Goal: Navigation & Orientation: Understand site structure

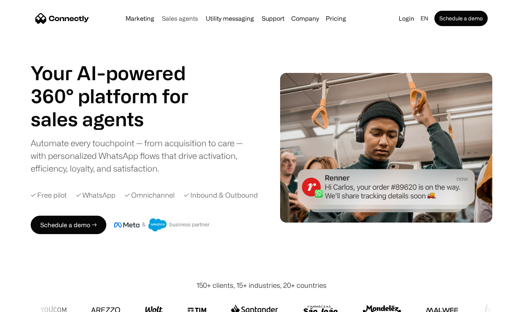
click at [187, 17] on link "Sales agents" at bounding box center [180, 18] width 42 height 6
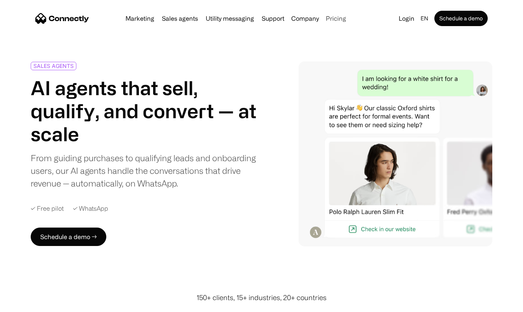
click at [332, 18] on link "Pricing" at bounding box center [336, 18] width 27 height 6
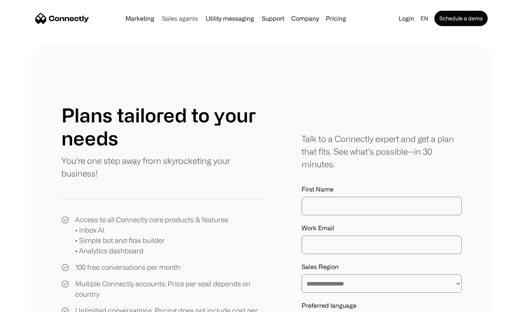
click at [172, 18] on link "Sales agents" at bounding box center [180, 18] width 42 height 6
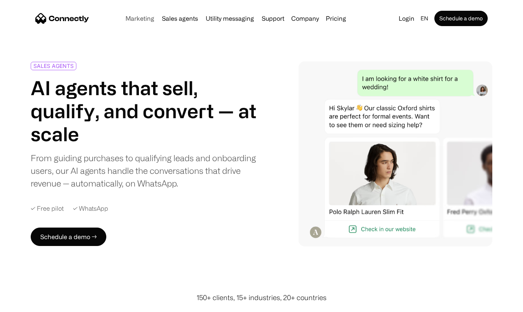
click at [142, 21] on link "Marketing" at bounding box center [140, 18] width 35 height 6
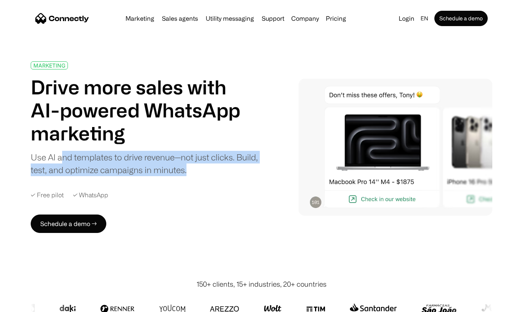
drag, startPoint x: 61, startPoint y: 158, endPoint x: 228, endPoint y: 167, distance: 166.9
click at [228, 167] on div "Use AI and templates to drive revenue—not just clicks. Build, test, and optimiz…" at bounding box center [145, 163] width 228 height 25
